Goal: Information Seeking & Learning: Learn about a topic

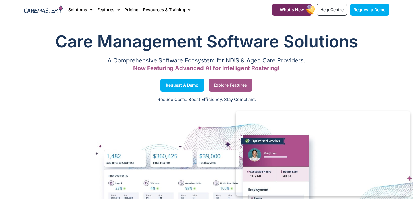
click at [231, 86] on span "Explore Features" at bounding box center [230, 85] width 33 height 3
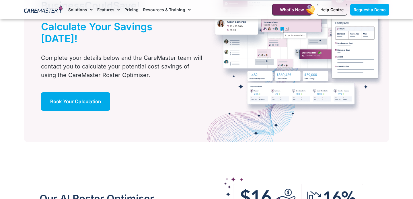
scroll to position [377, 0]
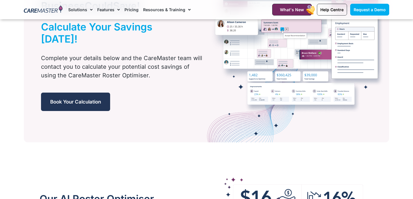
click at [92, 92] on link "Book Your Calculation" at bounding box center [75, 101] width 69 height 18
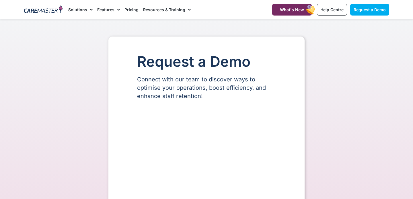
select select "**"
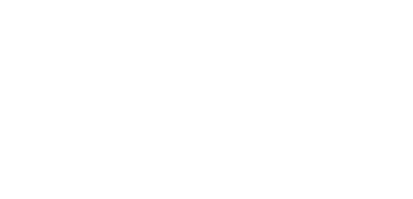
scroll to position [376, 0]
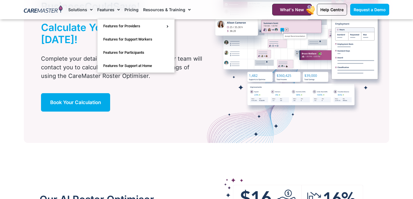
click at [105, 9] on link "Features" at bounding box center [108, 9] width 23 height 19
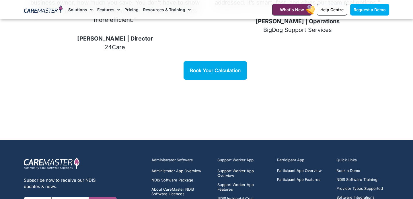
scroll to position [898, 0]
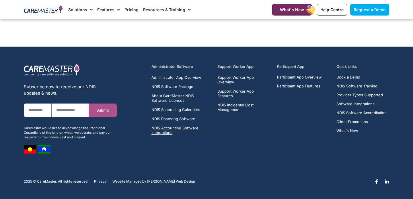
click at [178, 127] on span "NDIS Accounting Software Integrations" at bounding box center [181, 129] width 59 height 9
click at [172, 118] on span "NDIS Rostering Software" at bounding box center [174, 118] width 44 height 5
click at [171, 98] on span "About CareMaster NDIS Software Licences" at bounding box center [181, 97] width 59 height 9
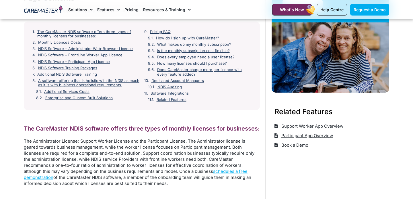
scroll to position [96, 0]
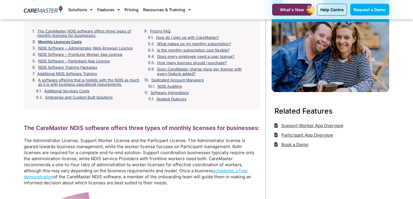
click at [54, 42] on link "Monthly Licences Costs" at bounding box center [60, 42] width 44 height 5
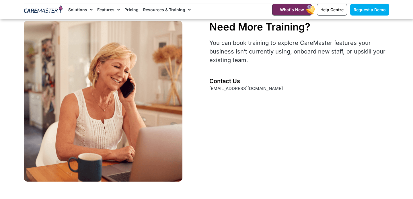
scroll to position [1663, 0]
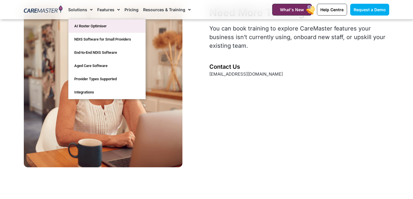
click at [83, 25] on link "AI Roster Optimiser" at bounding box center [107, 26] width 77 height 13
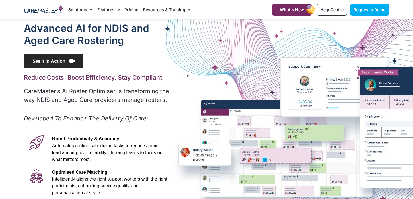
click at [63, 61] on span "See it in Action" at bounding box center [53, 61] width 59 height 14
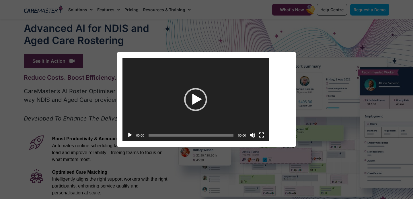
click at [64, 61] on div "Video Player https://caremaster.com.au/wp-content/uploads/2025/05/RO_screenshot…" at bounding box center [206, 99] width 409 height 94
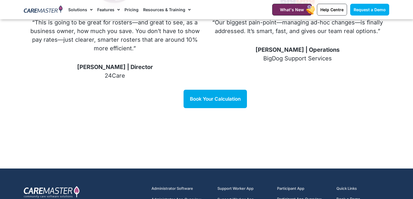
scroll to position [849, 0]
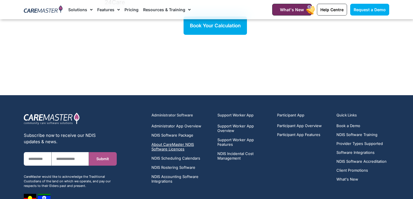
click at [164, 143] on span "About CareMaster NDIS Software Licences" at bounding box center [181, 146] width 59 height 9
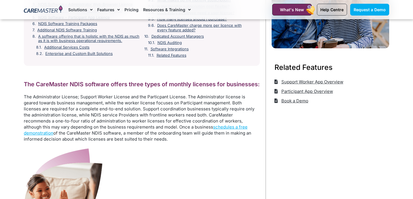
scroll to position [138, 0]
